Goal: Navigation & Orientation: Find specific page/section

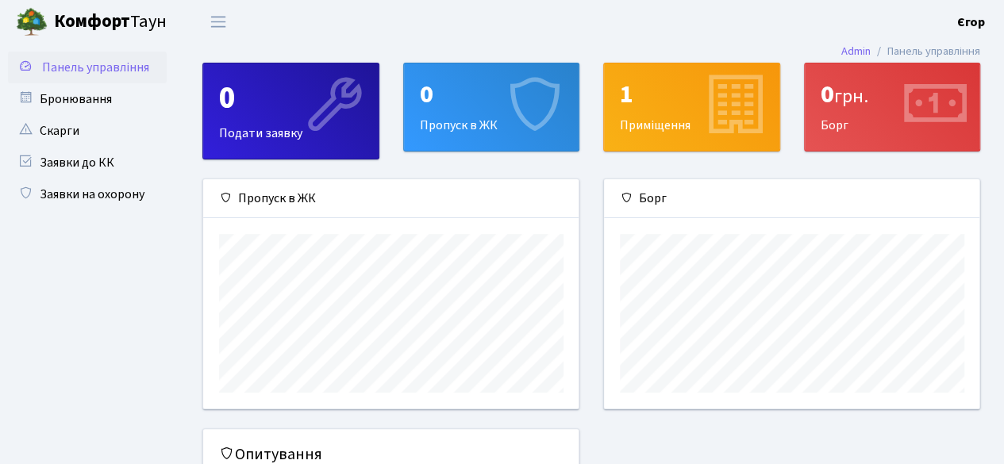
scroll to position [229, 376]
click at [114, 167] on link "Заявки до КК" at bounding box center [87, 163] width 159 height 32
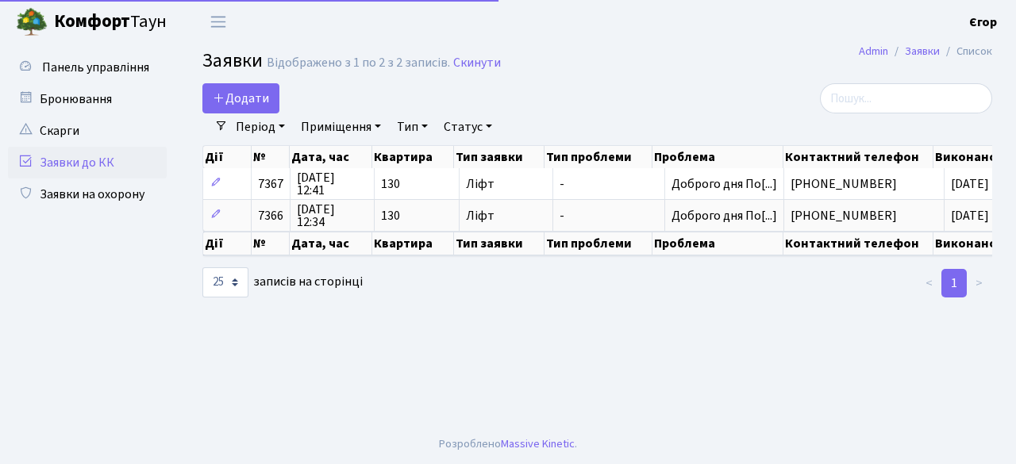
select select "25"
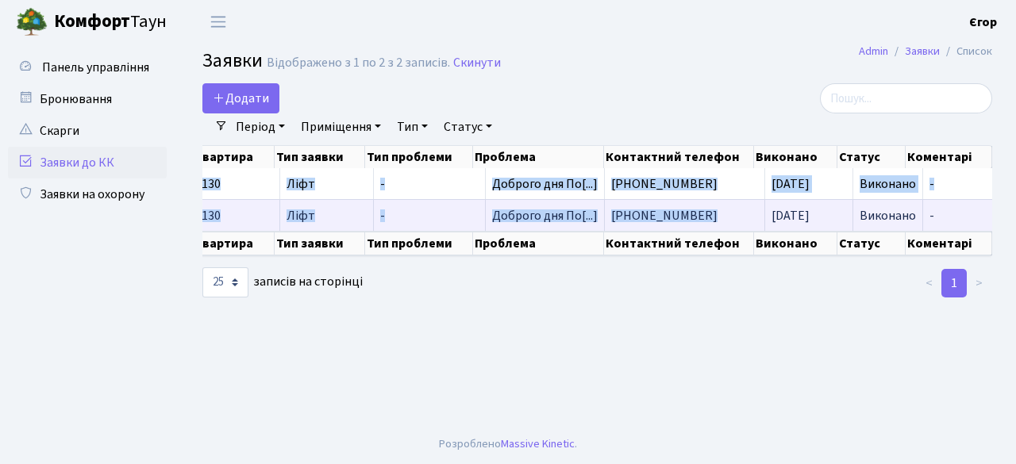
drag, startPoint x: 1002, startPoint y: 223, endPoint x: 706, endPoint y: 226, distance: 295.3
click at [706, 226] on div "Дії № Дата, час Квартира Тип заявки Тип проблеми Проблема Контактний телефон Ви…" at bounding box center [598, 201] width 814 height 121
click at [706, 226] on td "+380 99 746 09 63" at bounding box center [685, 215] width 160 height 32
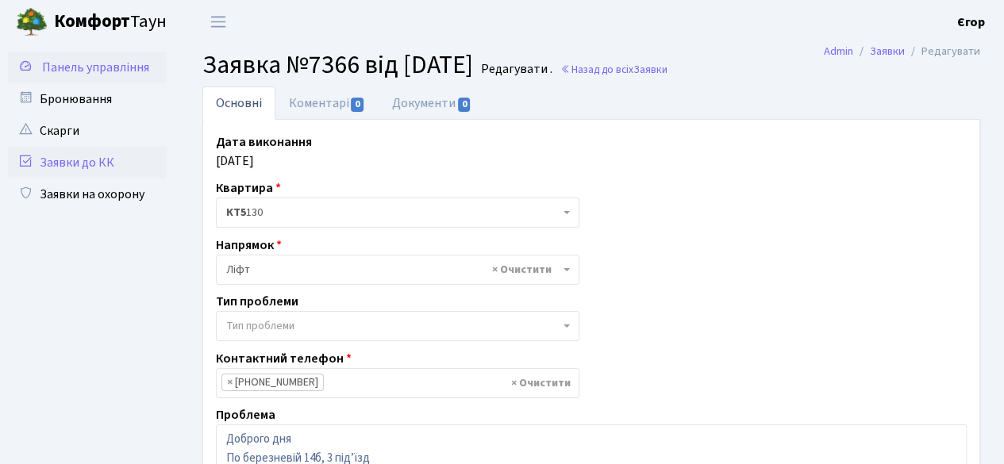
click at [107, 78] on link "Панель управління" at bounding box center [87, 68] width 159 height 32
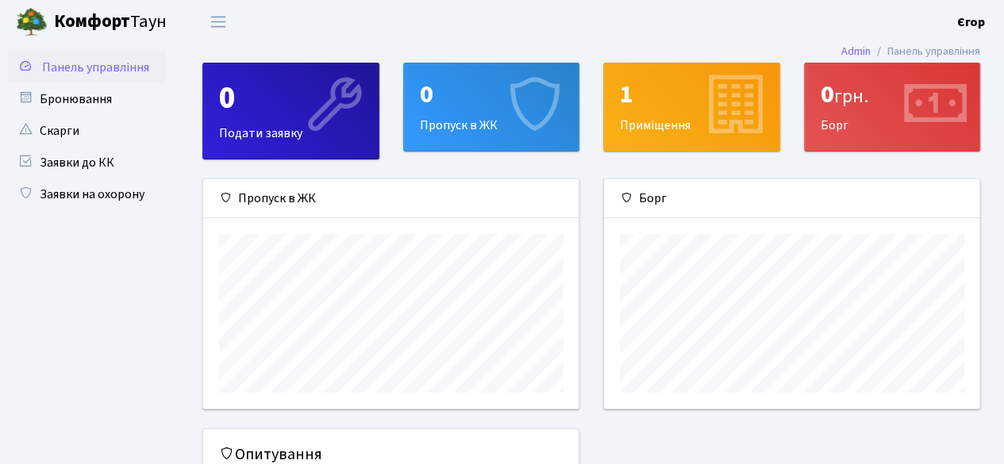
scroll to position [229, 376]
click at [104, 102] on link "Бронювання" at bounding box center [87, 99] width 159 height 32
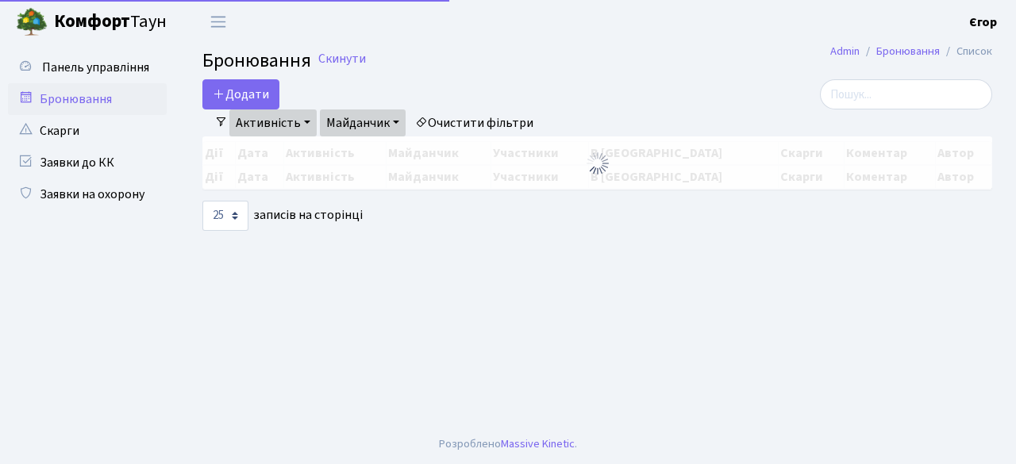
select select "25"
